Goal: Check status

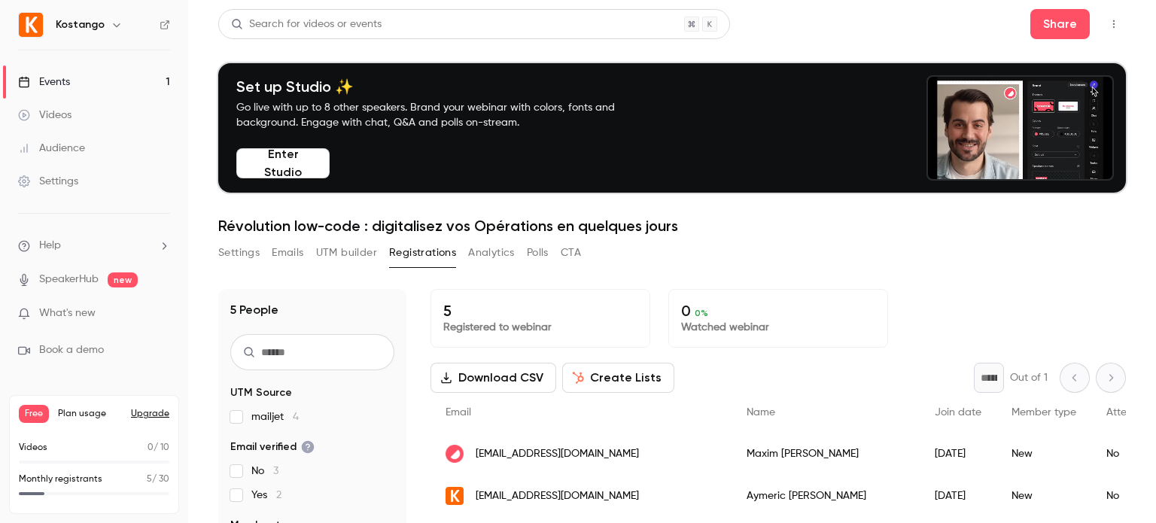
click at [488, 250] on button "Analytics" at bounding box center [491, 253] width 47 height 24
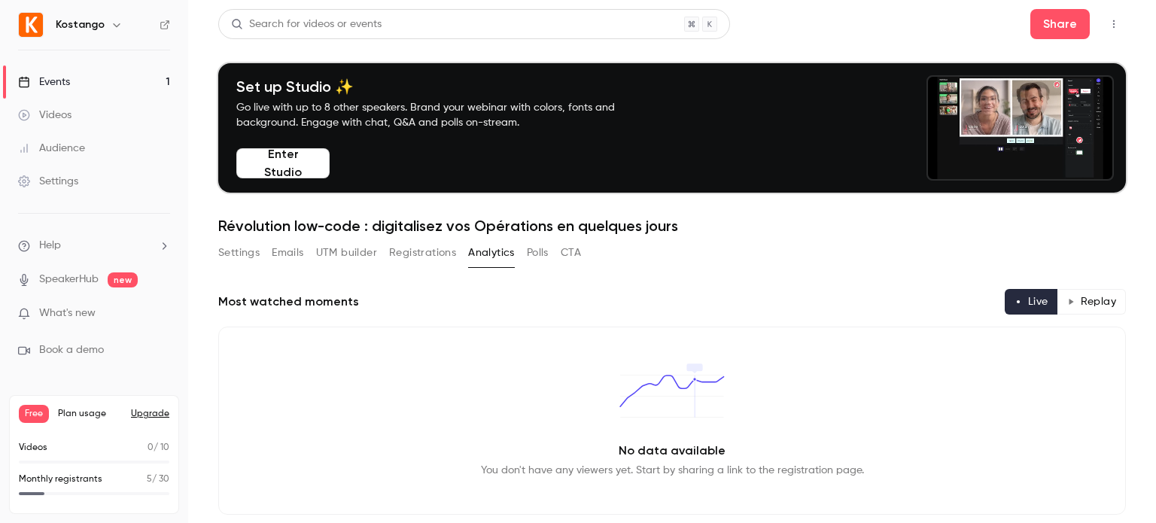
click at [427, 260] on button "Registrations" at bounding box center [422, 253] width 67 height 24
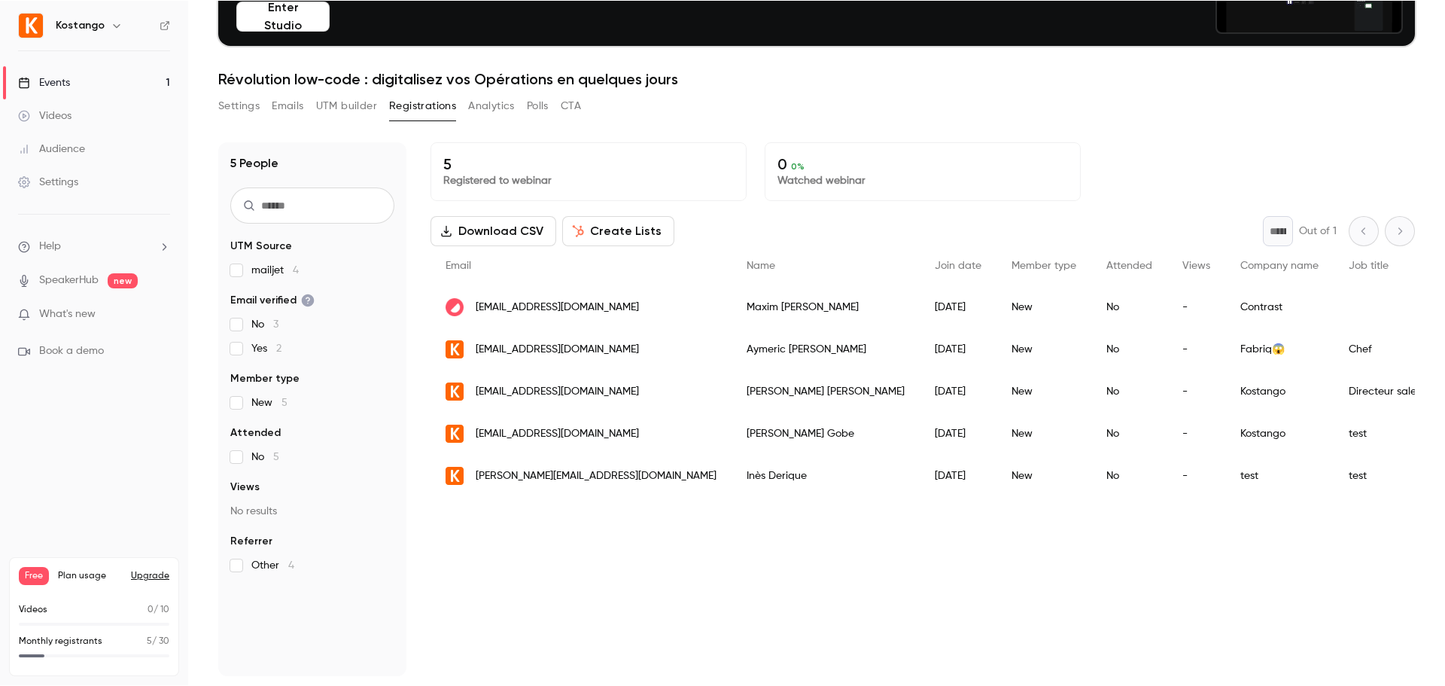
scroll to position [148, 0]
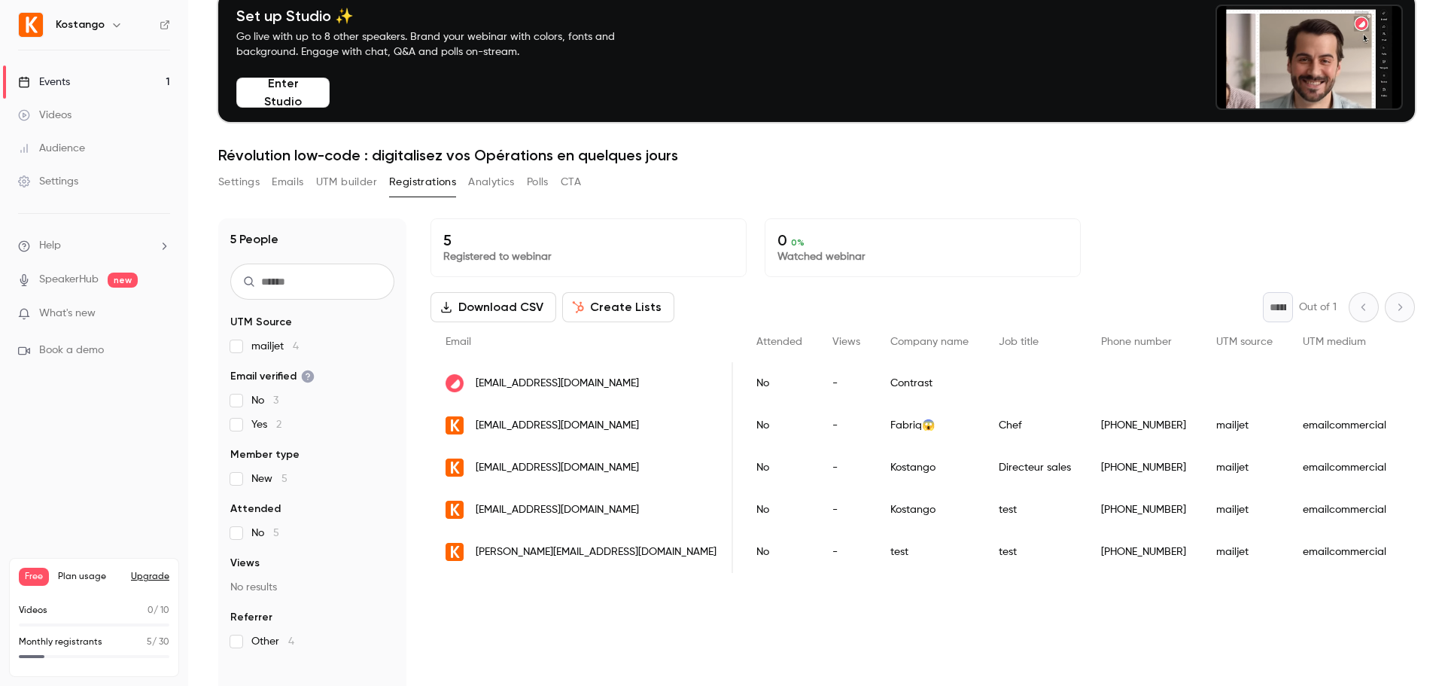
scroll to position [0, 354]
